Goal: Information Seeking & Learning: Learn about a topic

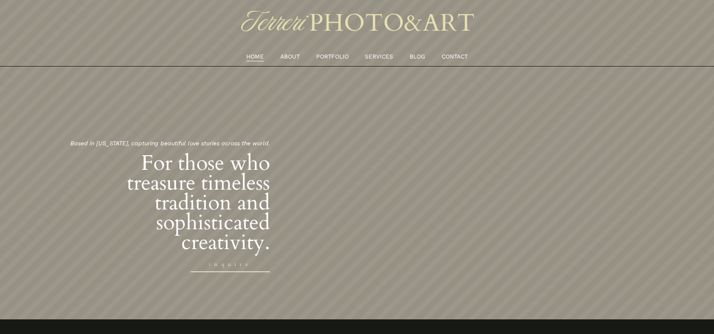
click at [390, 56] on link "SERVICES" at bounding box center [379, 57] width 28 height 10
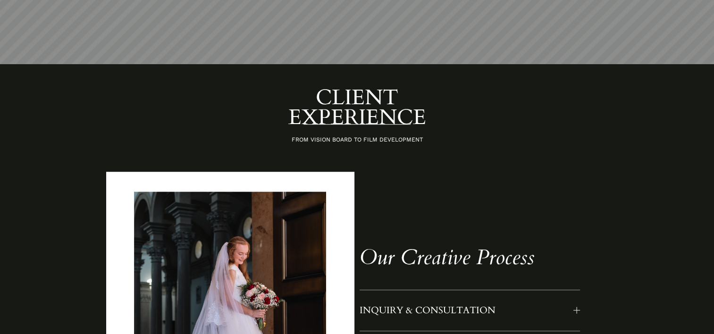
click at [420, 176] on div "CLIENT EXPERIENCE FROM VISION BOARD TO FILM DEVELOPMENT INQUIRY & CONSULTATION" at bounding box center [357, 304] width 714 height 432
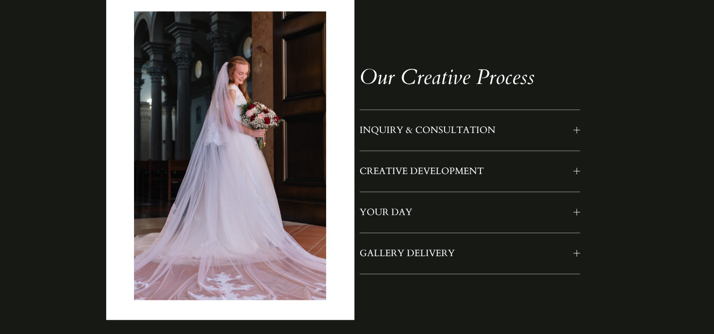
scroll to position [801, 0]
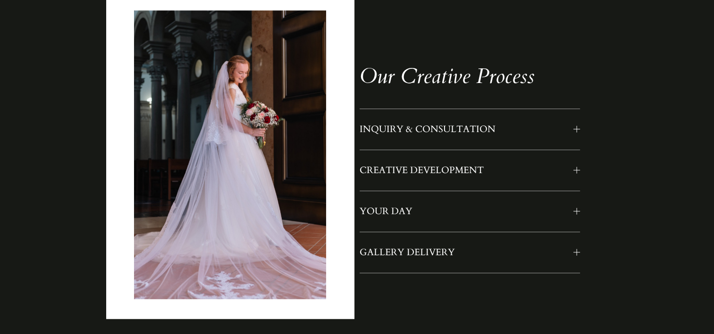
click at [492, 129] on span "INQUIRY & CONSULTATION" at bounding box center [466, 129] width 214 height 12
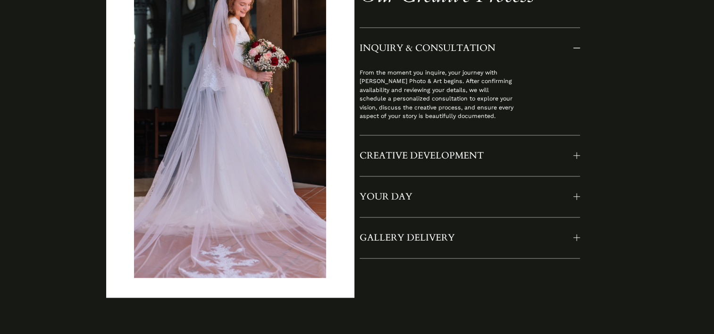
scroll to position [891, 0]
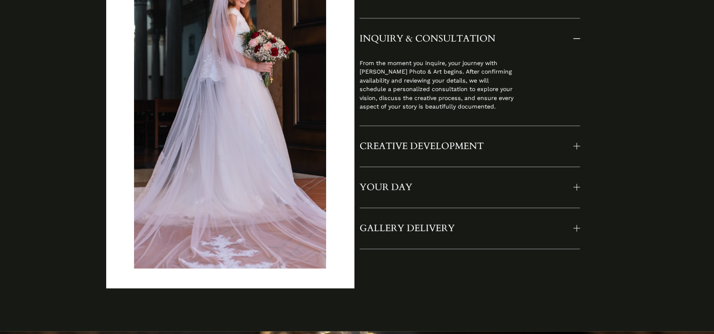
click at [492, 125] on div "From the moment you inquire, your journey with Terreri Photo & Art begins. Afte…" at bounding box center [436, 92] width 154 height 66
click at [467, 152] on span "CREATIVE DEVELOPMENT" at bounding box center [466, 146] width 214 height 12
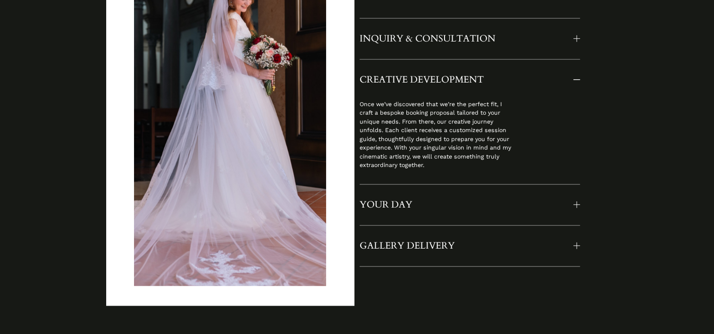
click at [493, 208] on span "YOUR DAY" at bounding box center [466, 205] width 214 height 12
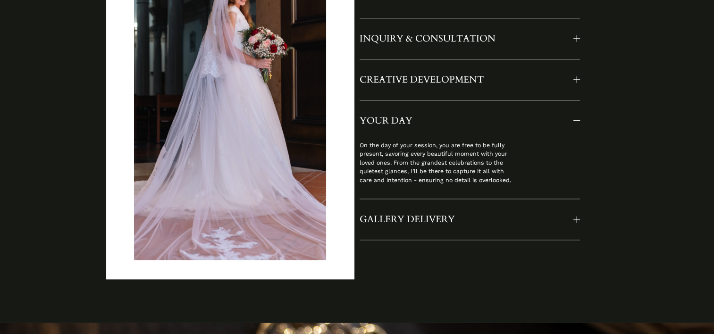
click at [493, 208] on button "GALLERY DELIVERY" at bounding box center [469, 219] width 220 height 41
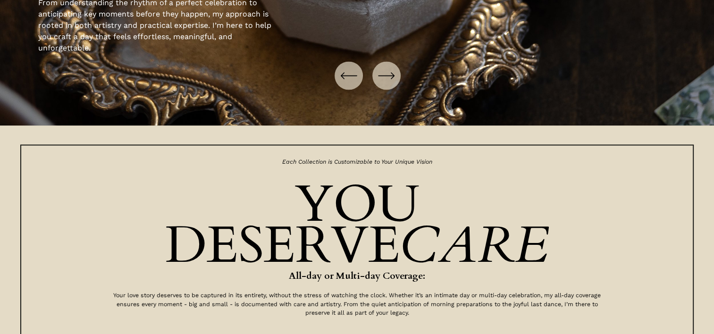
scroll to position [1568, 0]
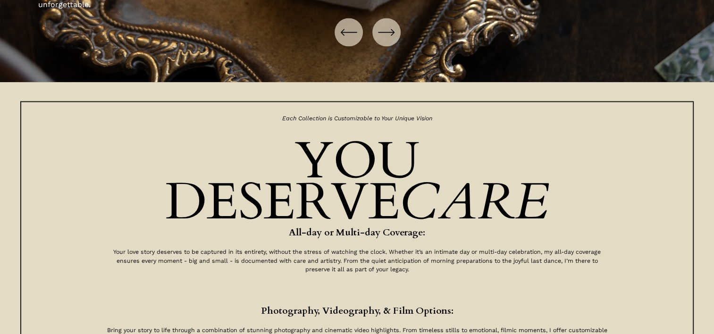
click at [383, 39] on icon "\a \a \a Next\a \a" at bounding box center [386, 32] width 17 height 17
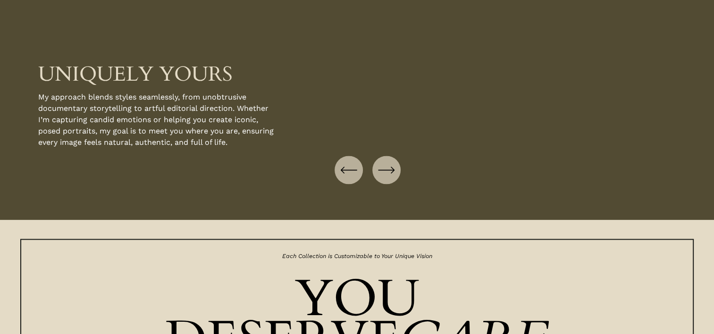
scroll to position [1319, 0]
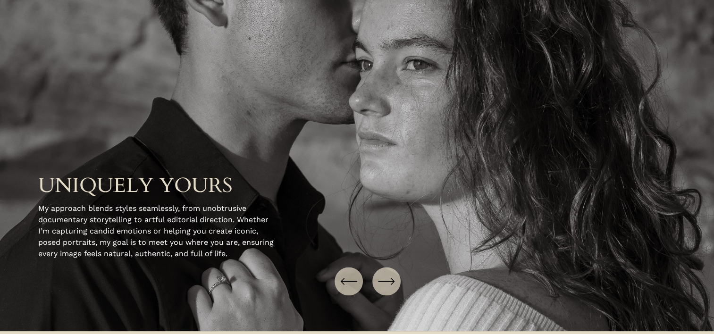
click at [389, 282] on icon "\a \a \a Next\a \a" at bounding box center [386, 281] width 17 height 17
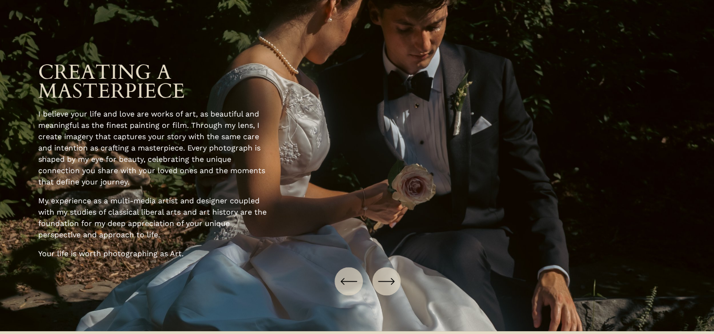
click at [389, 282] on icon "\a \a \a Next\a \a" at bounding box center [386, 281] width 17 height 17
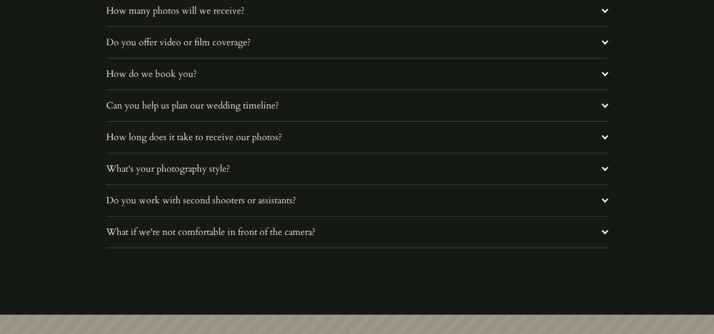
scroll to position [3619, 0]
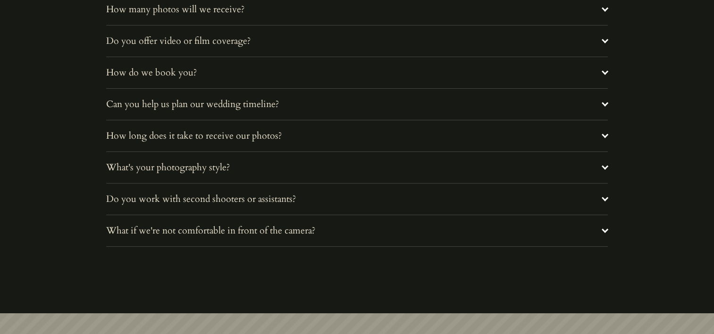
click at [358, 110] on span "Can you help us plan our wedding timeline?" at bounding box center [353, 104] width 495 height 12
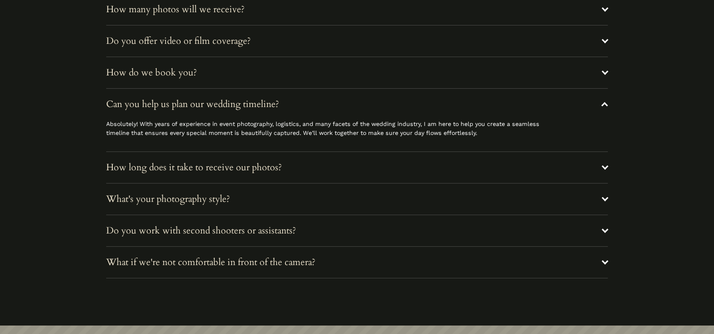
click at [286, 205] on span "What's your photography style?" at bounding box center [353, 199] width 495 height 12
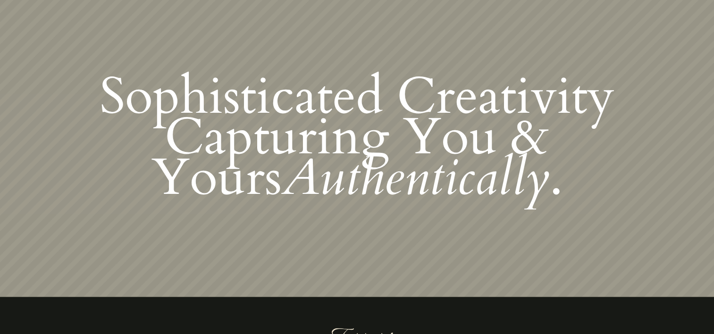
scroll to position [3979, 0]
